Goal: Task Accomplishment & Management: Manage account settings

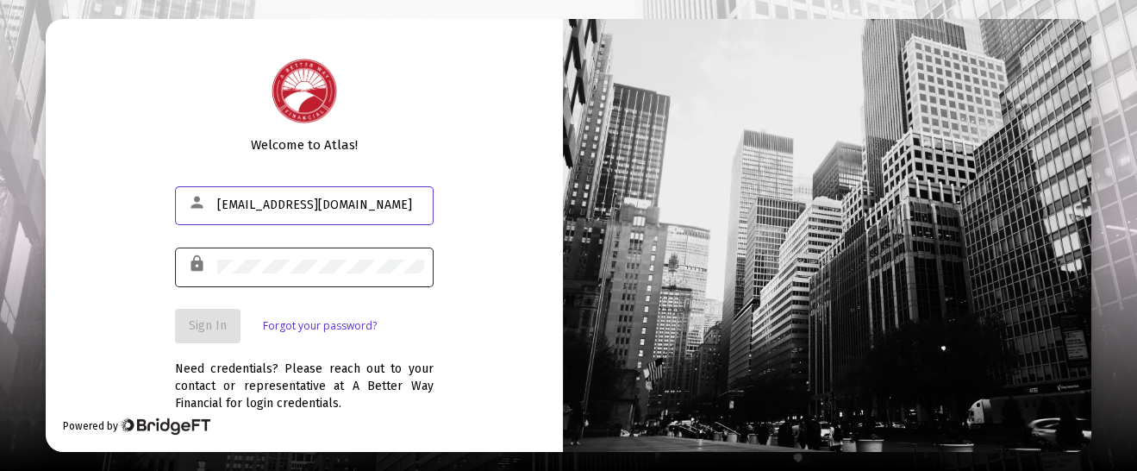
type input "[EMAIL_ADDRESS][DOMAIN_NAME]"
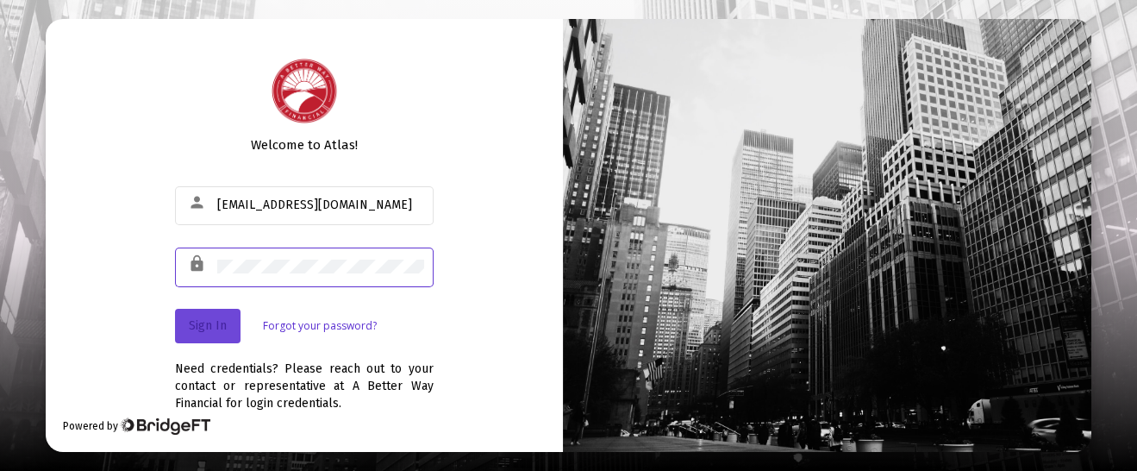
click at [211, 316] on button "Sign In" at bounding box center [208, 326] width 66 height 34
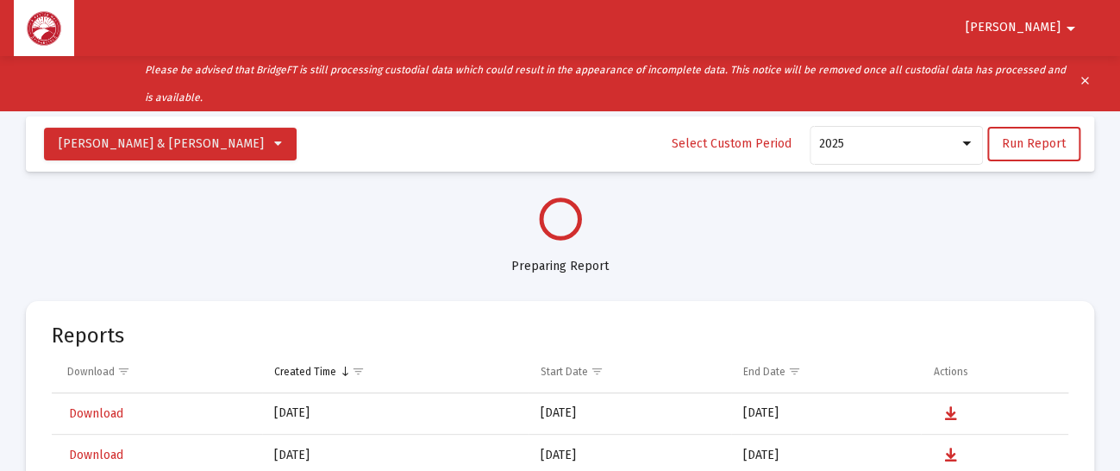
select select "View all"
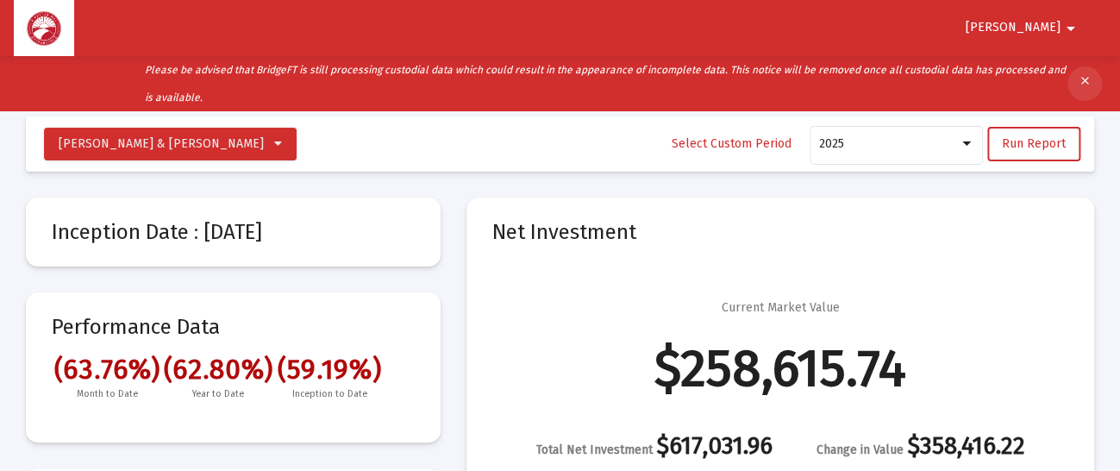
click at [1084, 72] on mat-icon "clear" at bounding box center [1084, 84] width 13 height 26
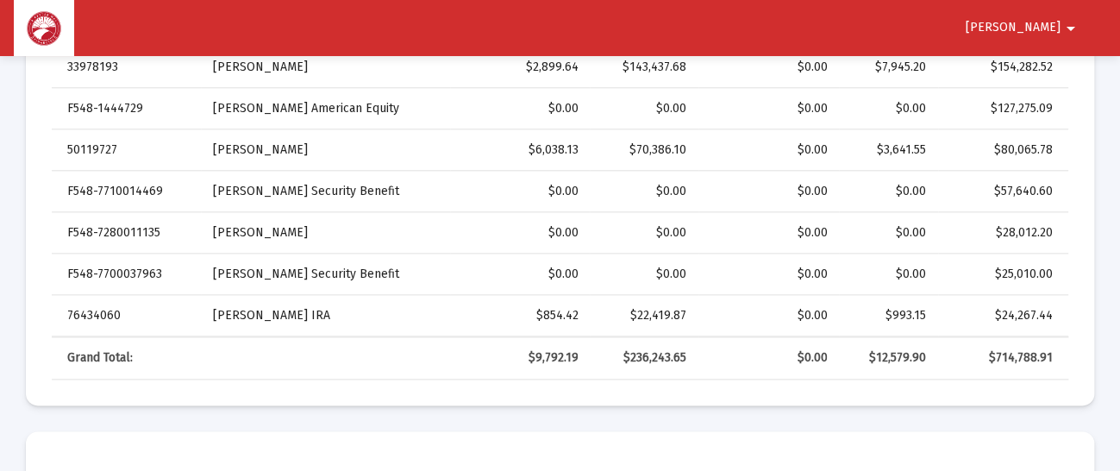
scroll to position [574, 0]
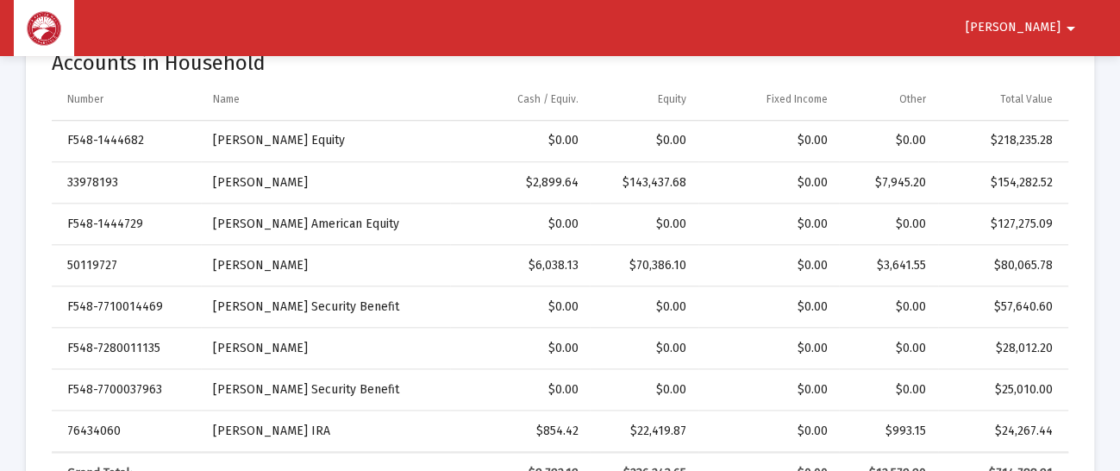
click at [1059, 15] on button "Albert arrow_drop_down" at bounding box center [1023, 27] width 157 height 34
click at [1070, 61] on button "Logout" at bounding box center [1054, 73] width 97 height 41
